Goal: Information Seeking & Learning: Check status

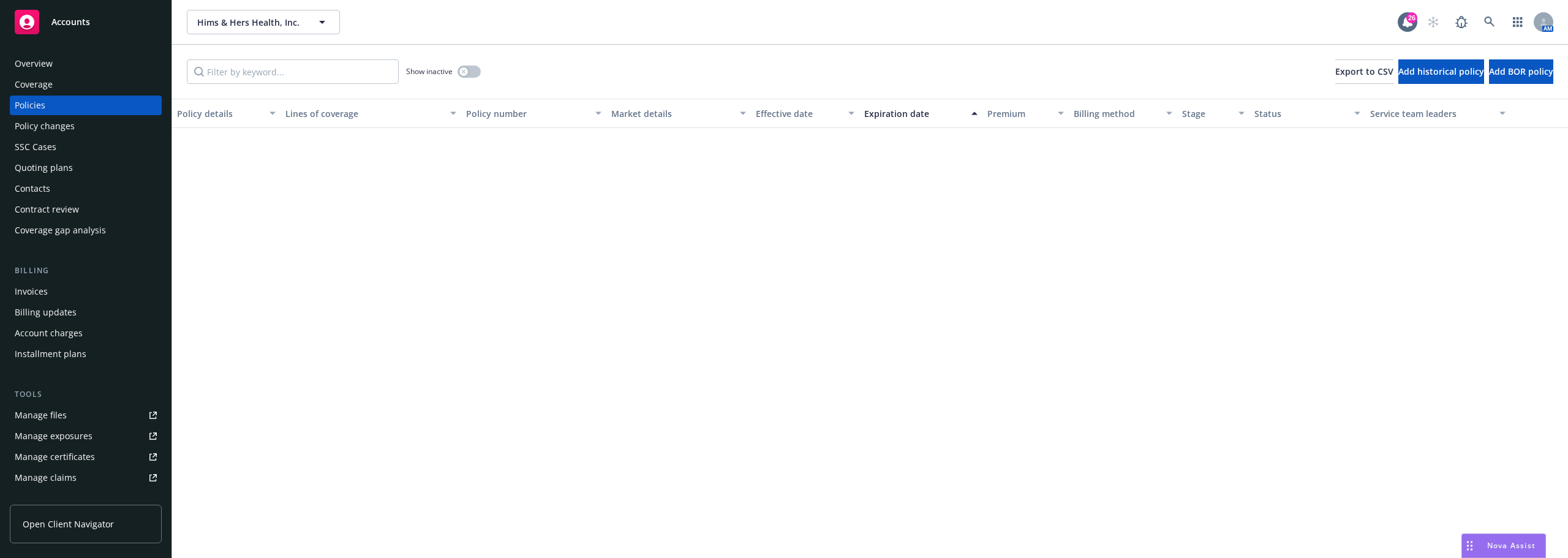
scroll to position [612, 0]
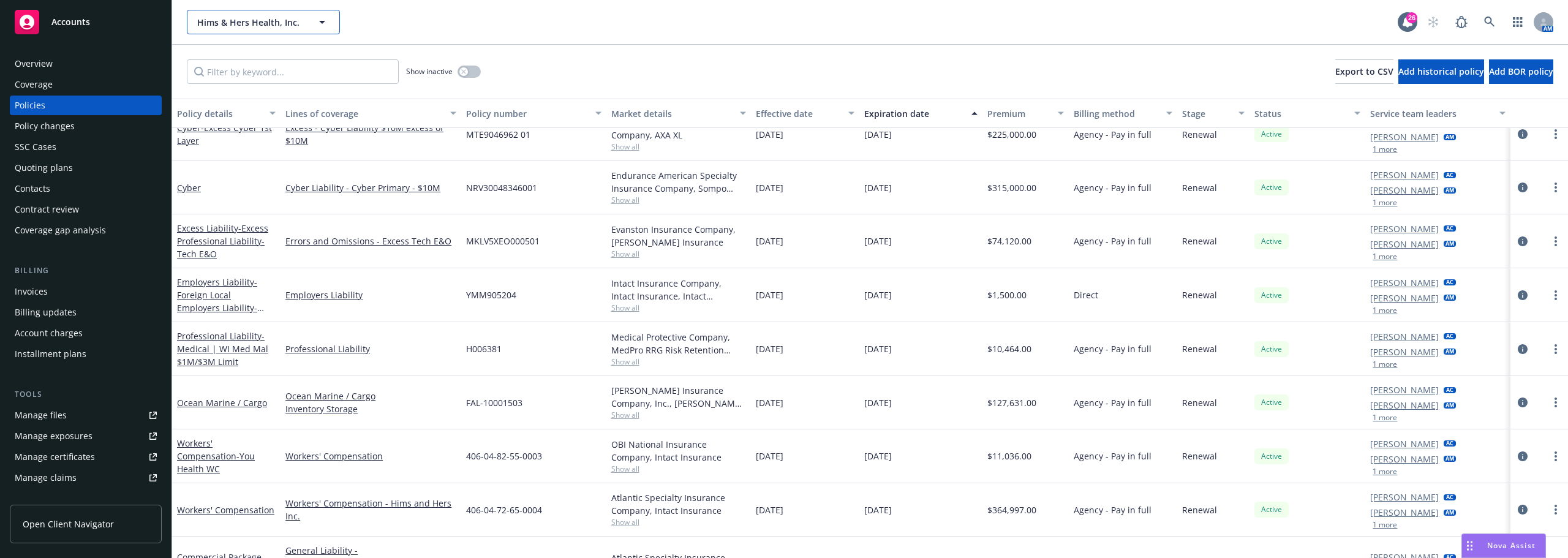
click at [267, 26] on span "Hims & Hers Health, Inc." at bounding box center [250, 22] width 106 height 13
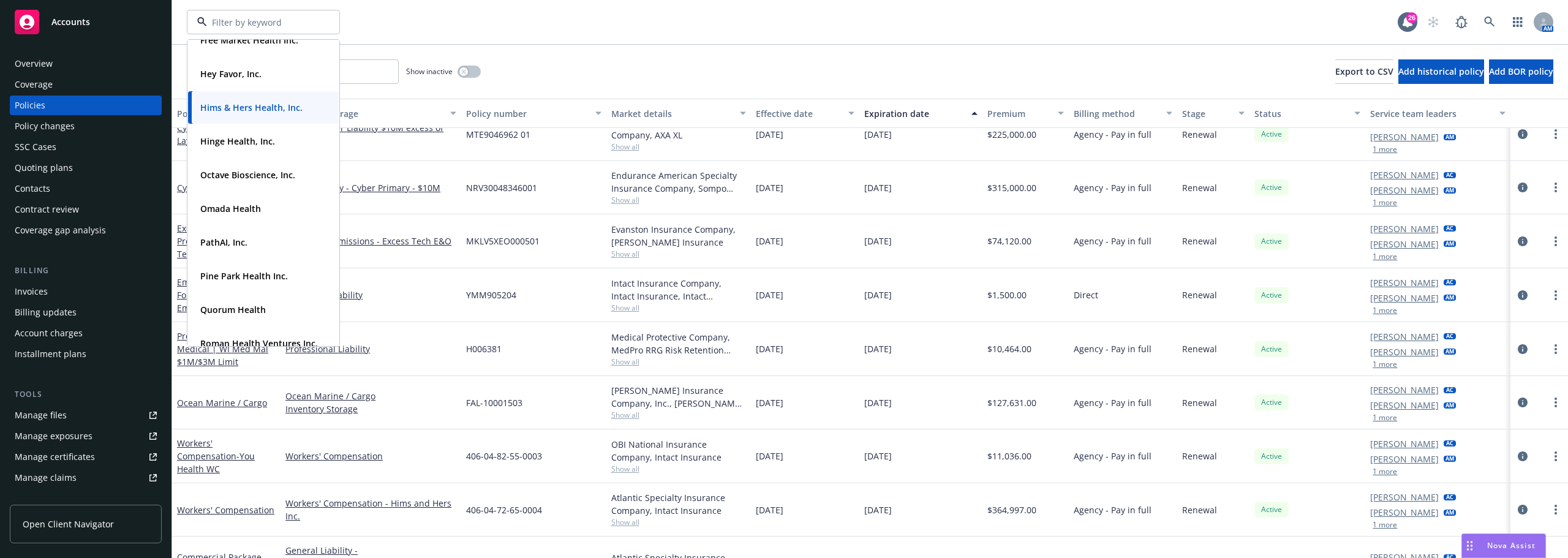
scroll to position [245, 0]
click at [516, 45] on div "Show inactive Export to CSV Add historical policy Add BOR policy" at bounding box center [870, 72] width 1396 height 54
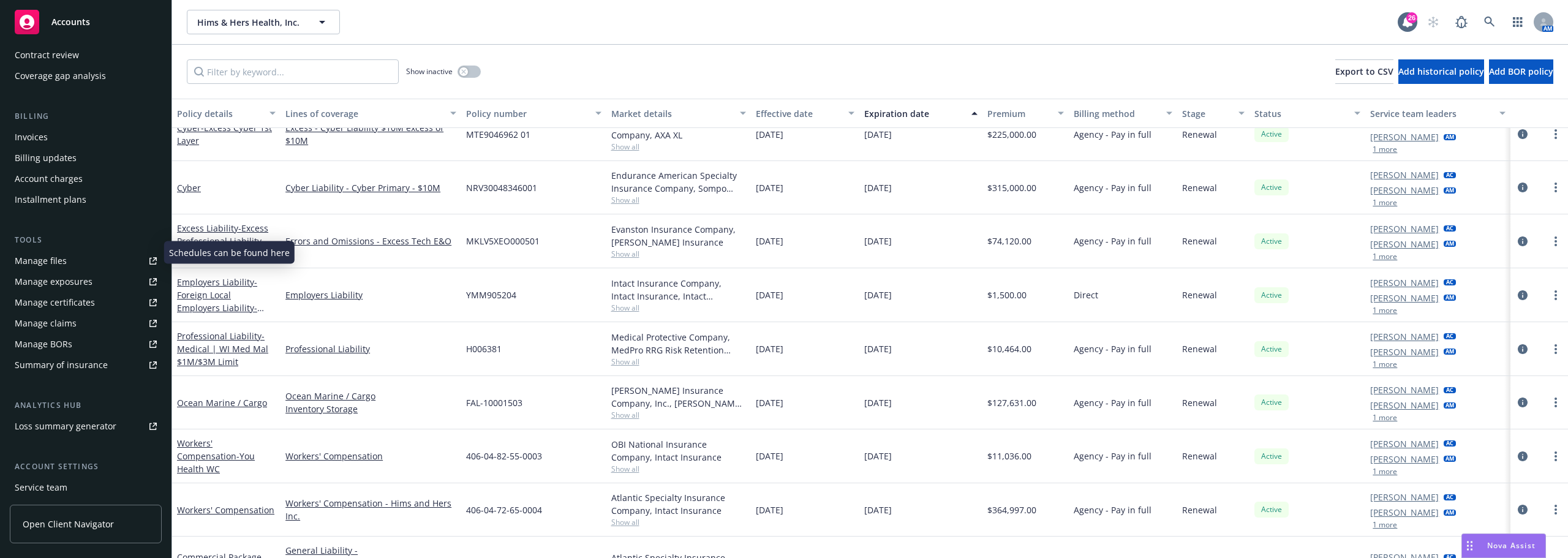
scroll to position [184, 0]
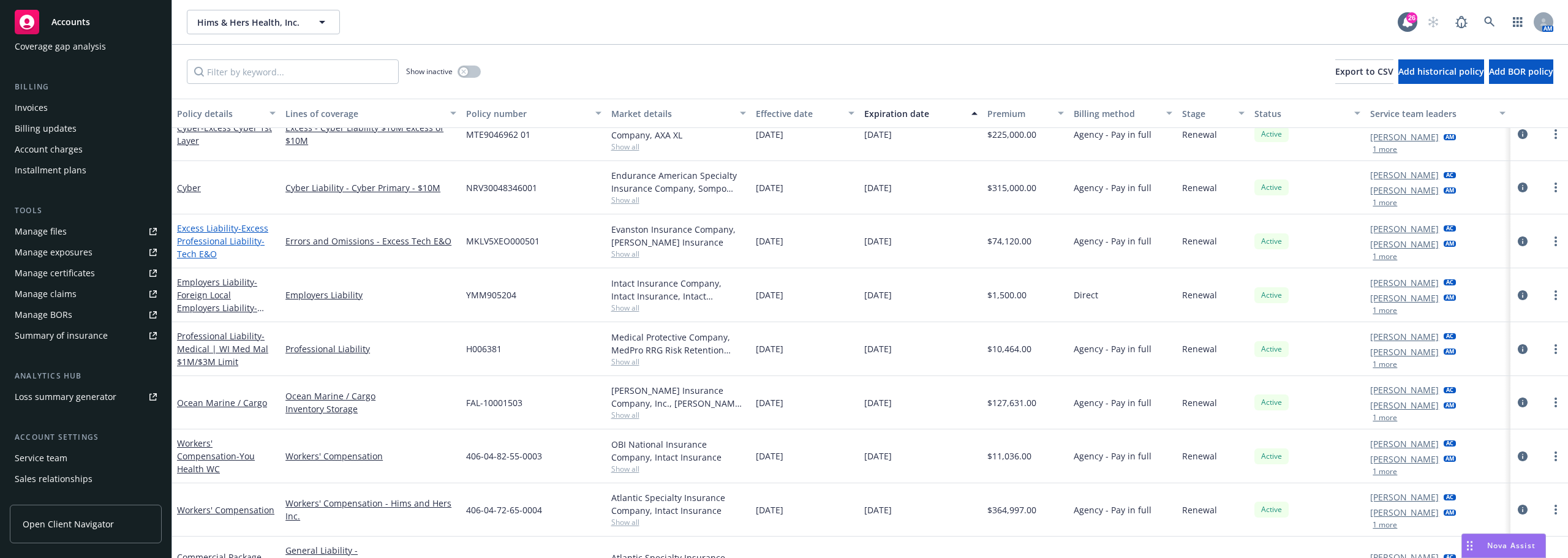
click at [223, 240] on span "- Excess Professional Liability-Tech E&O" at bounding box center [222, 241] width 91 height 38
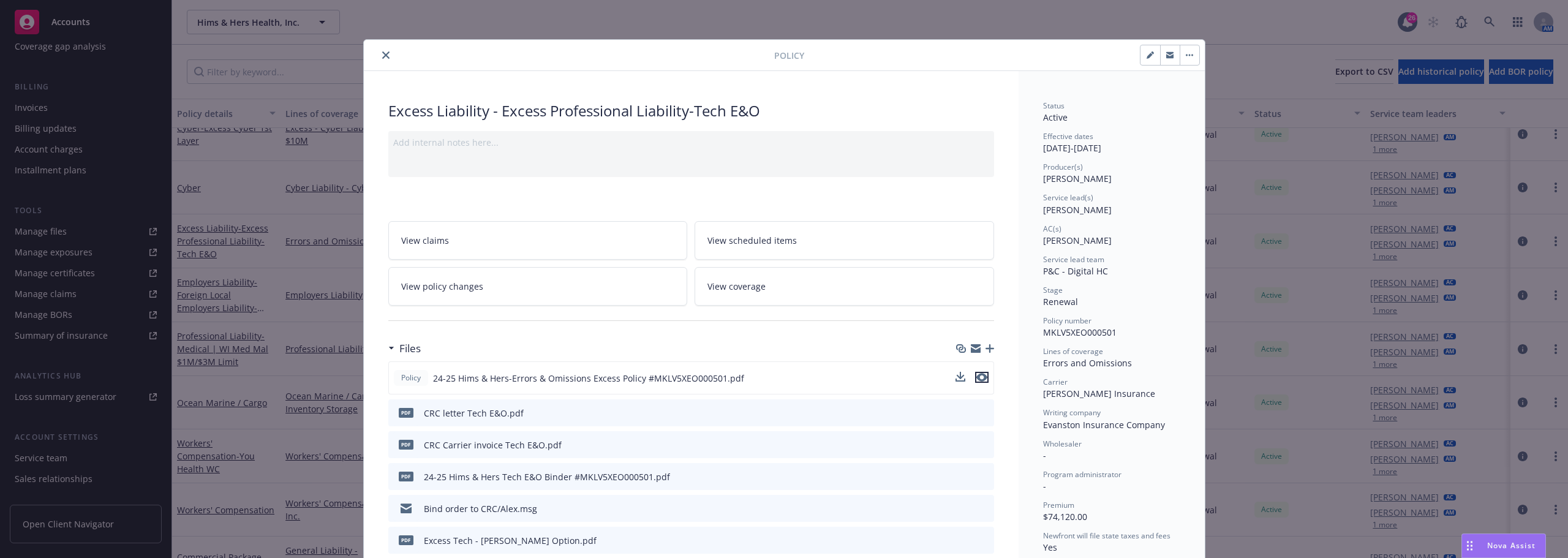
click at [977, 377] on icon "preview file" at bounding box center [982, 377] width 11 height 8
click at [382, 56] on icon "close" at bounding box center [386, 55] width 8 height 8
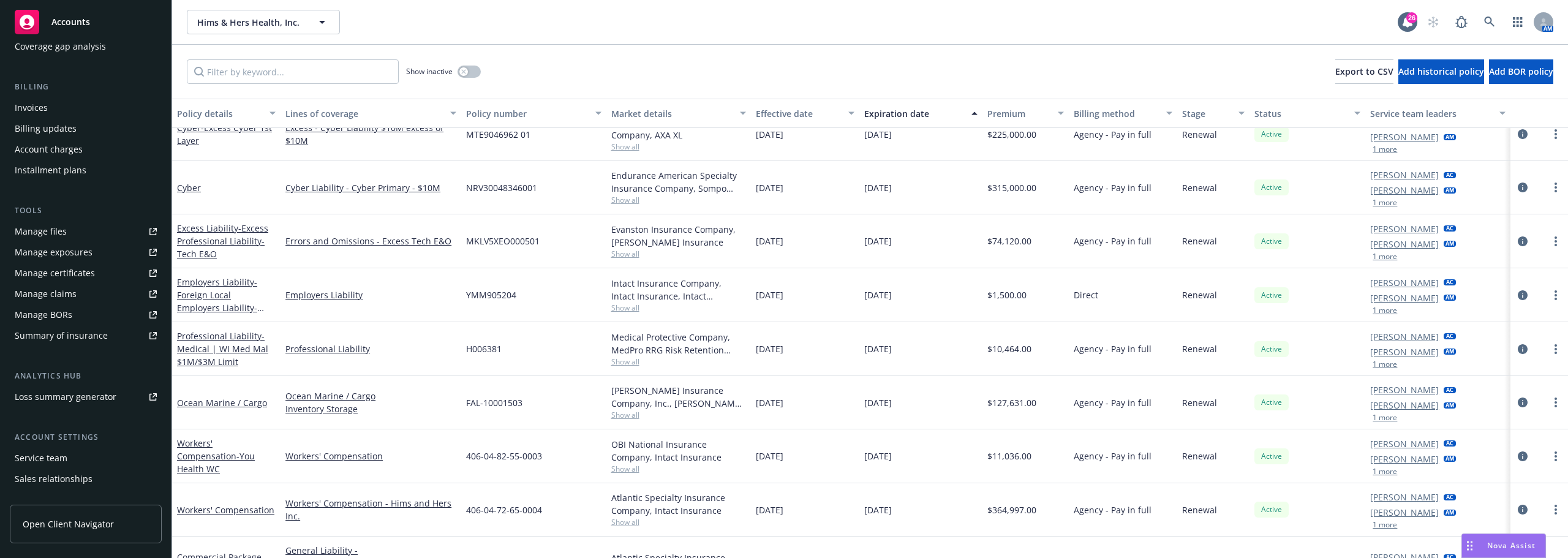
click at [554, 41] on div "Hims & Hers Health, Inc. Hims & Hers Health, Inc. Type Commercial FEIN [US_EMPL…" at bounding box center [870, 22] width 1396 height 44
click at [468, 71] on div "button" at bounding box center [464, 71] width 8 height 8
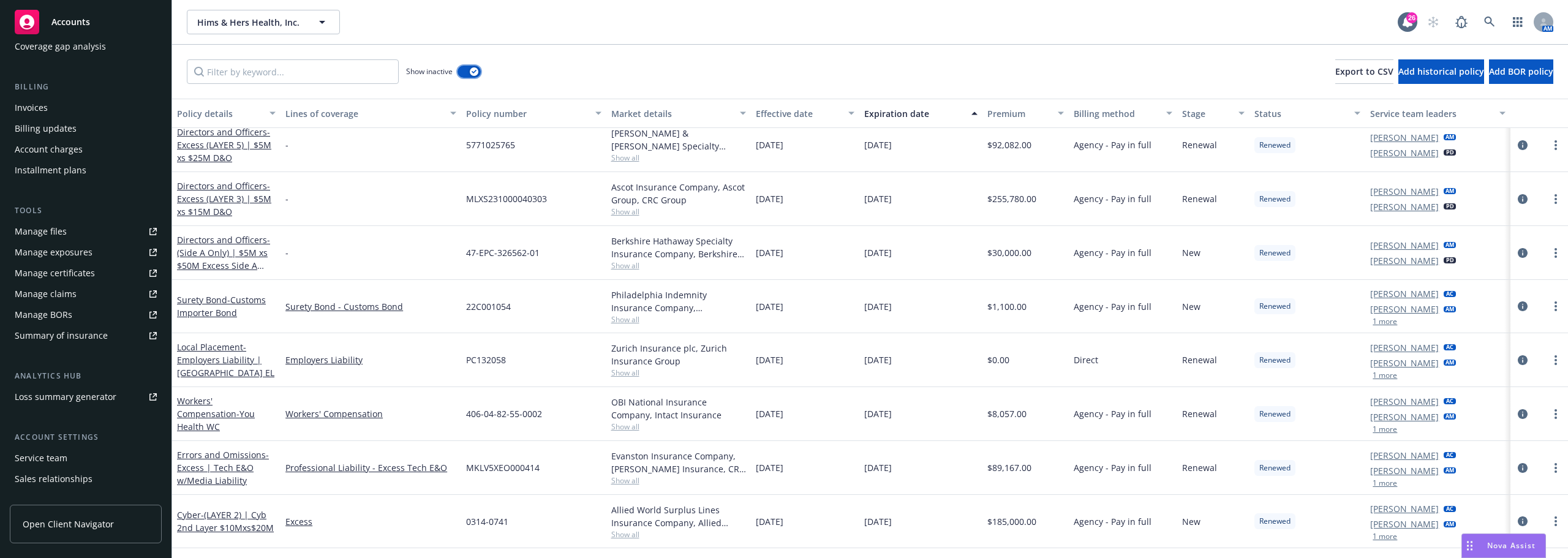
scroll to position [4287, 0]
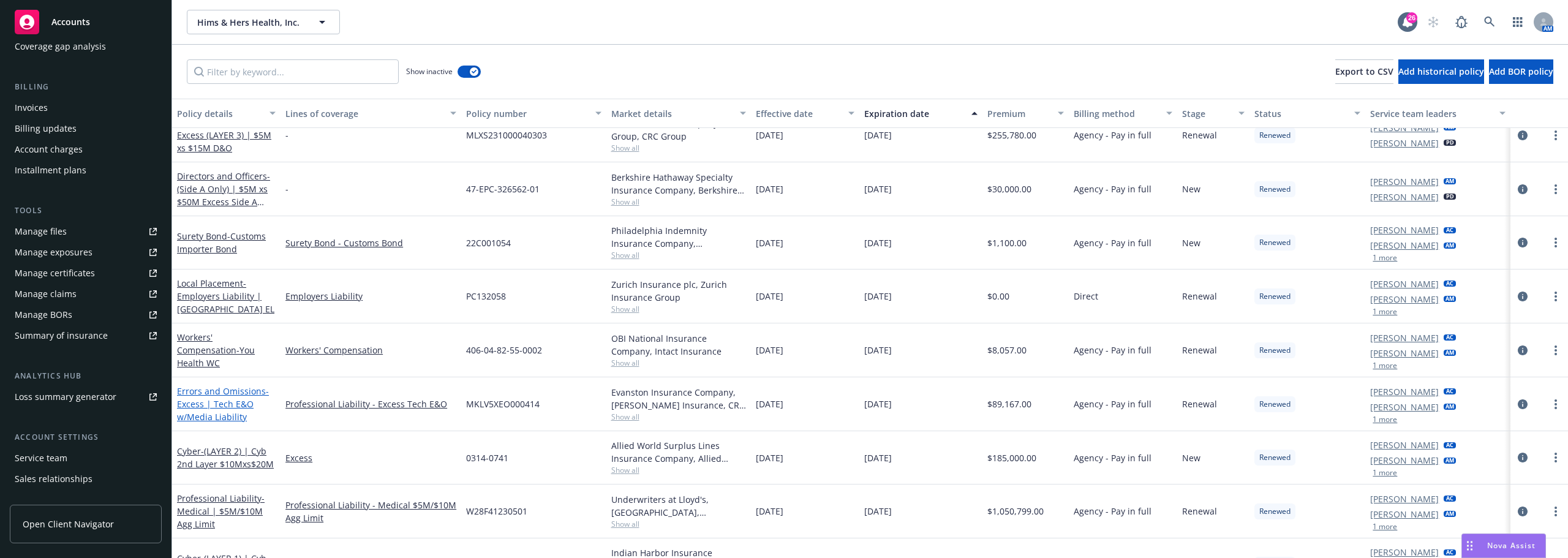
click at [232, 390] on link "Errors and Omissions - Excess | Tech E&O w/Media Liability" at bounding box center [223, 404] width 92 height 38
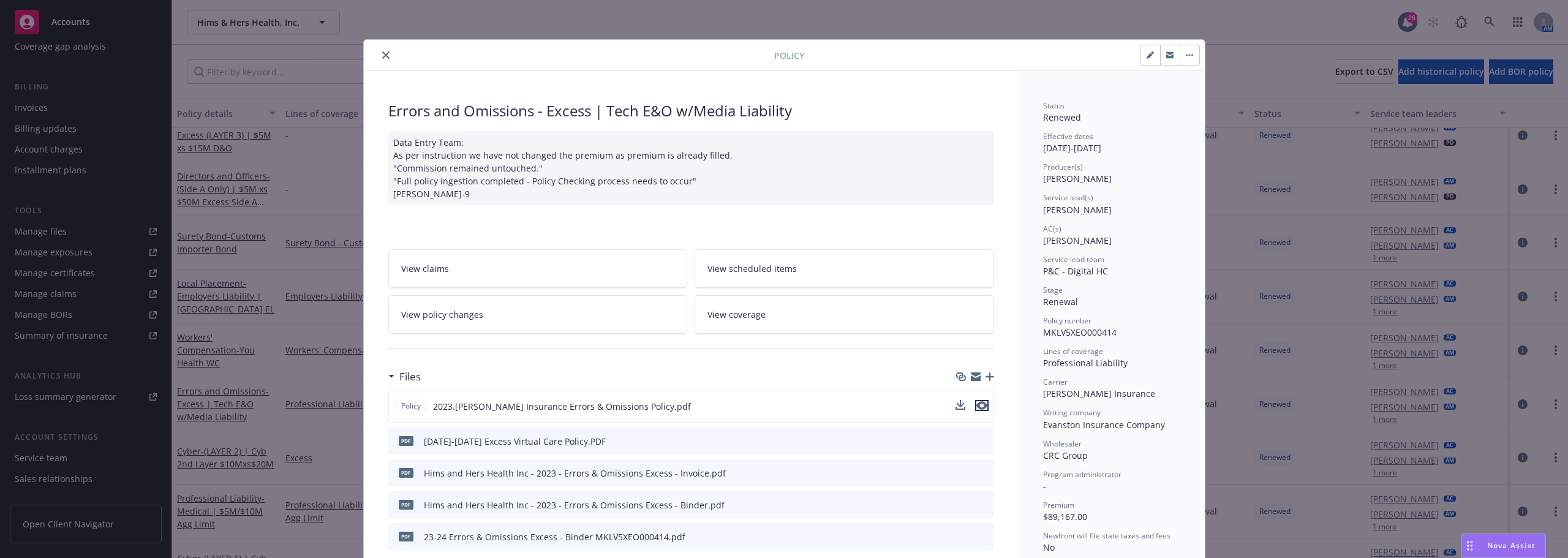
click at [980, 409] on icon "preview file" at bounding box center [982, 405] width 11 height 8
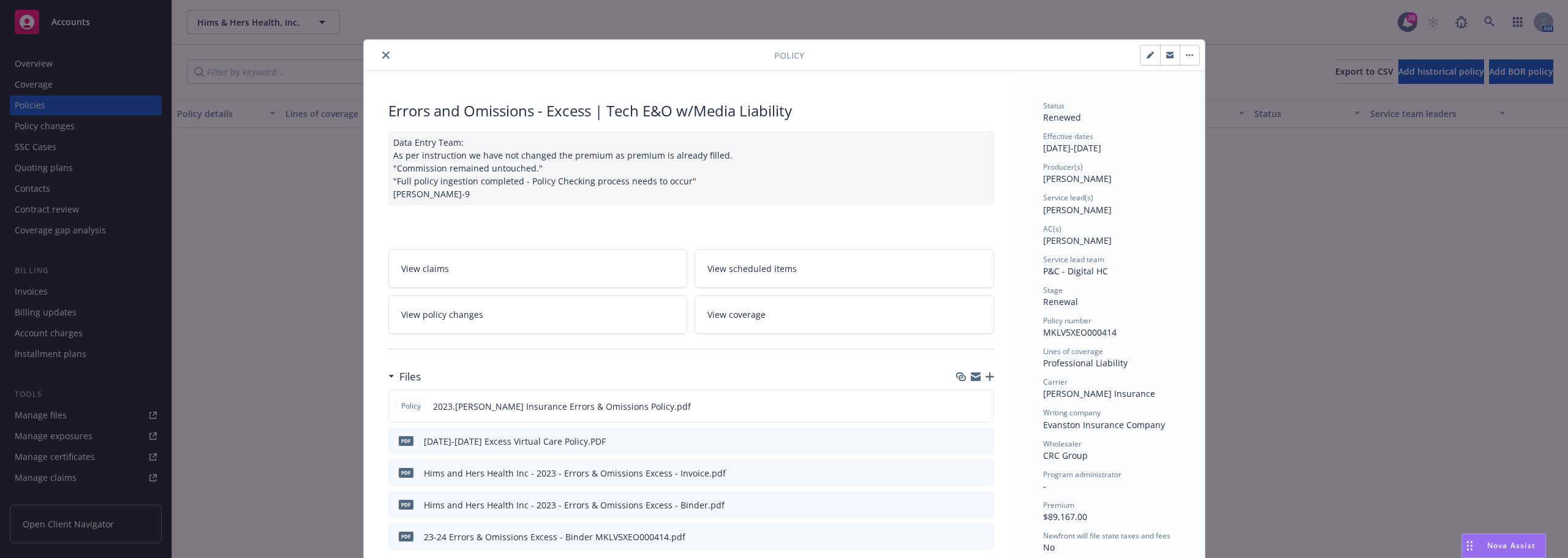
scroll to position [4287, 0]
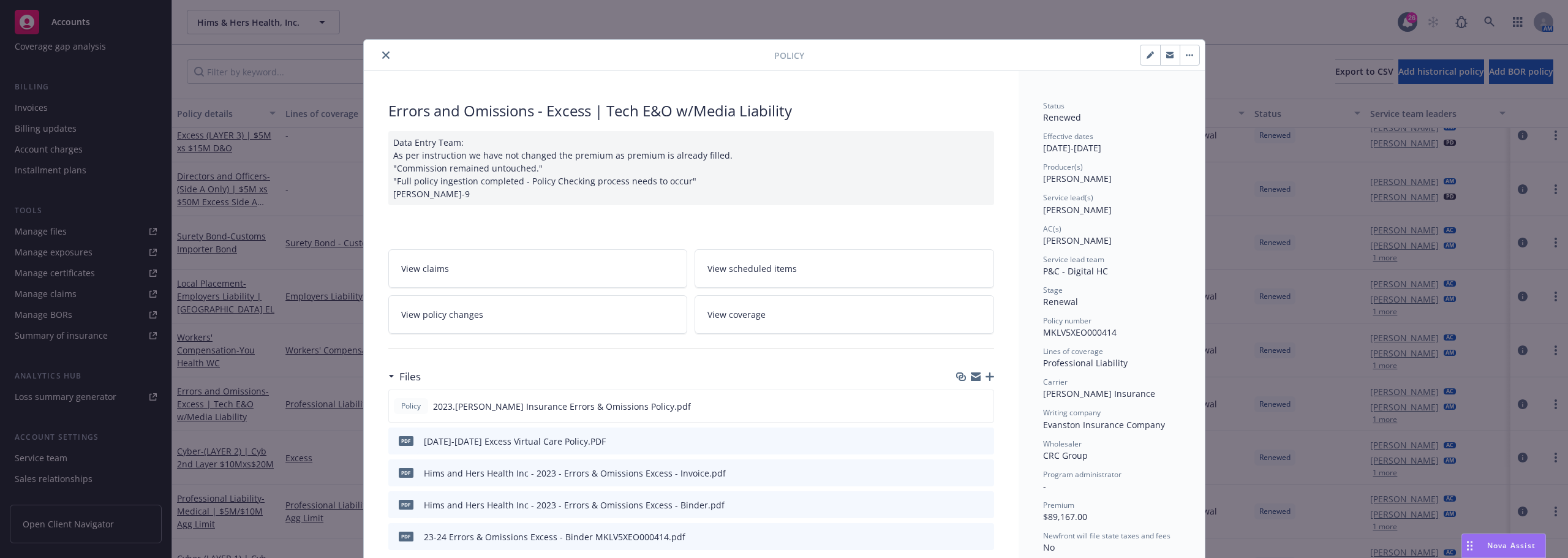
click at [382, 54] on icon "close" at bounding box center [386, 55] width 8 height 8
